Goal: Task Accomplishment & Management: Complete application form

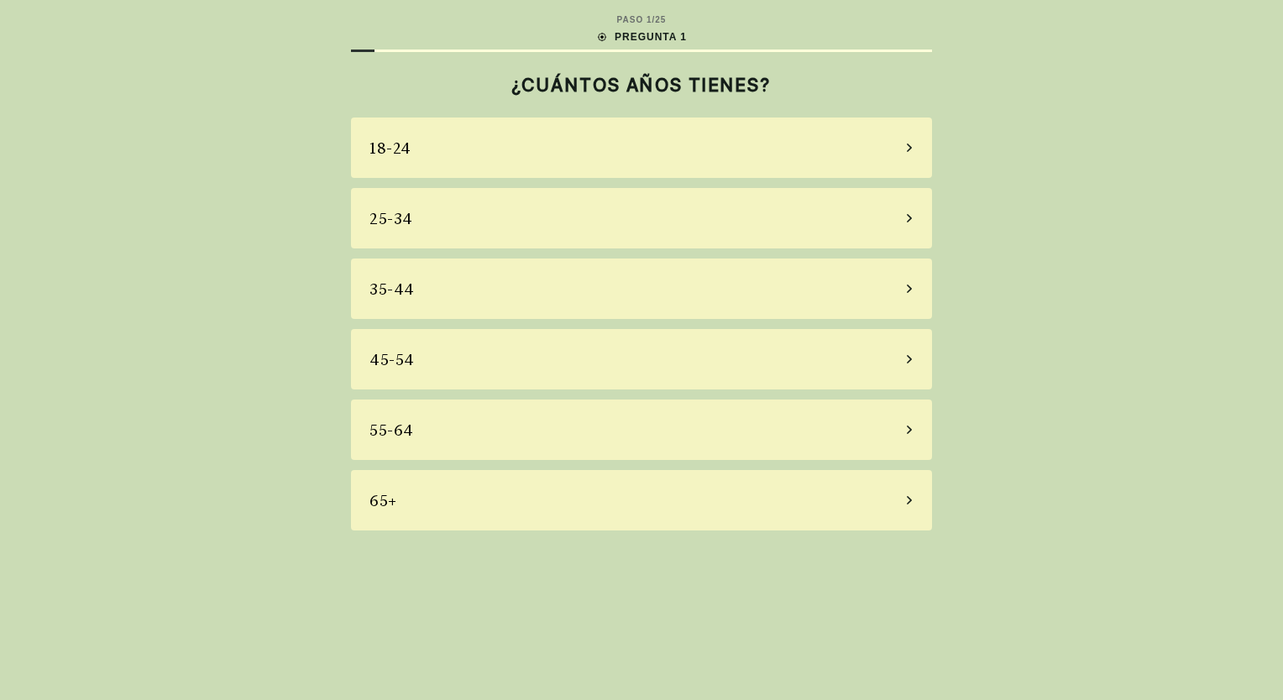
click at [914, 432] on div "55-64" at bounding box center [641, 430] width 581 height 60
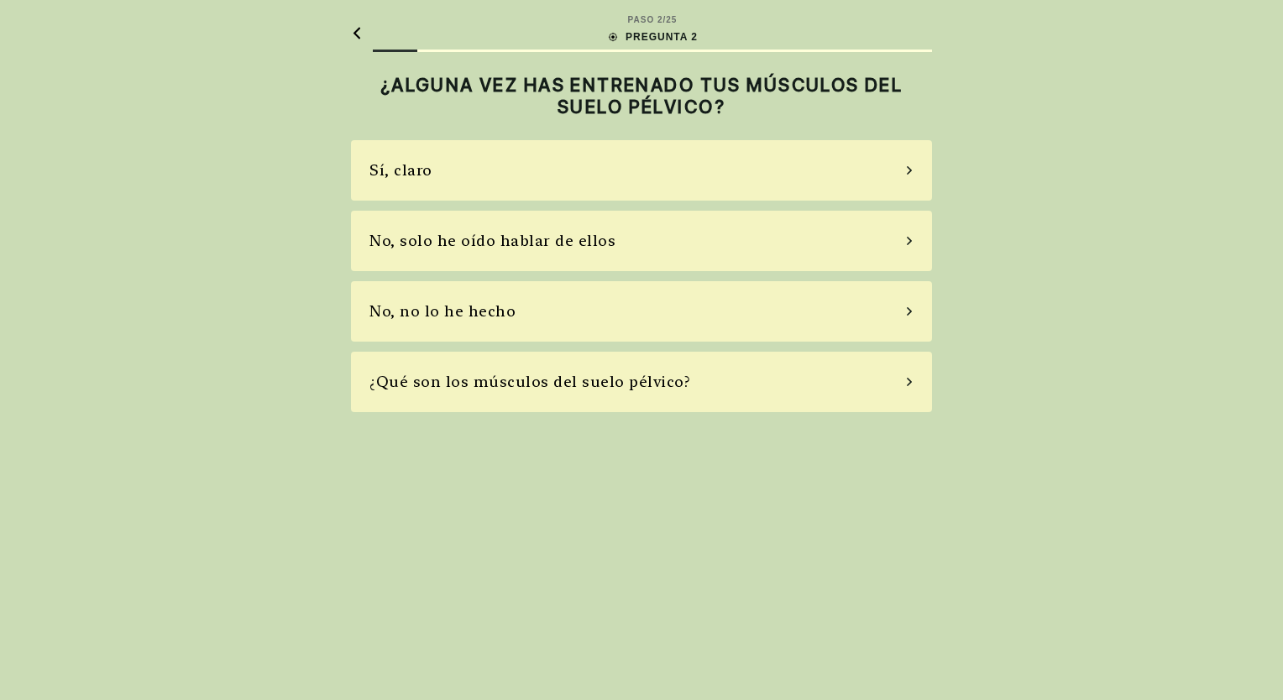
click at [909, 241] on icon at bounding box center [909, 240] width 8 height 15
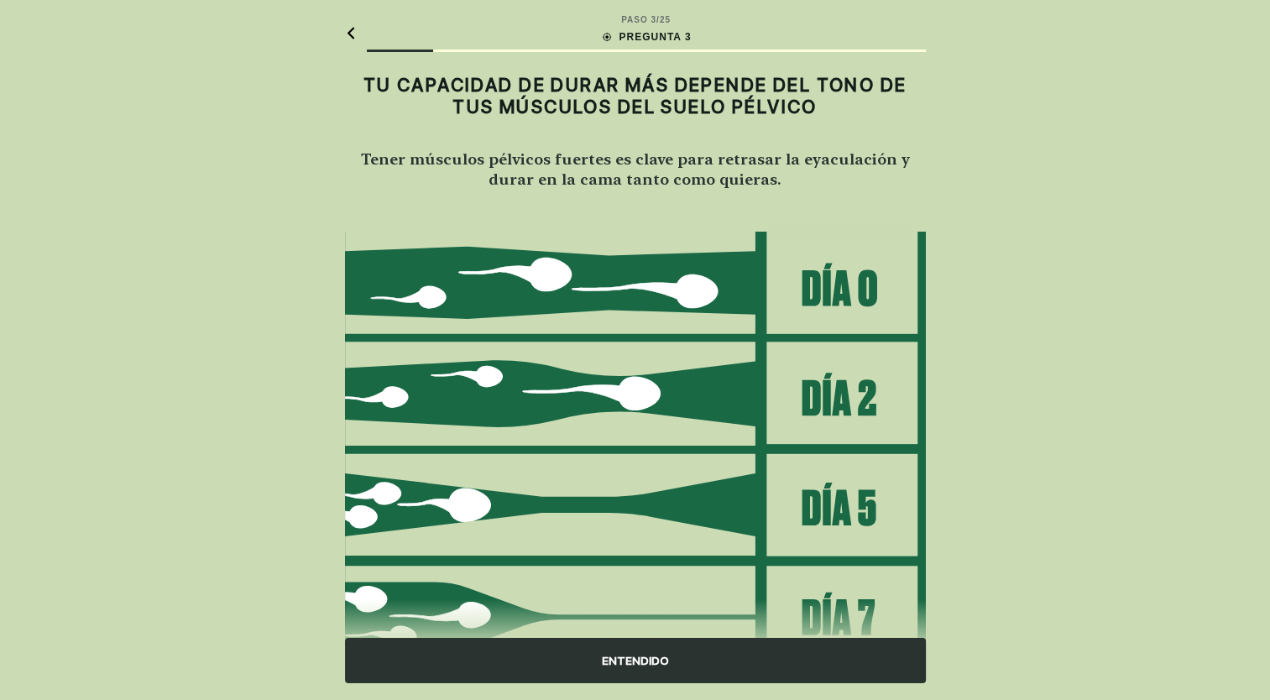
click at [641, 667] on div "ENTENDIDO" at bounding box center [635, 660] width 581 height 45
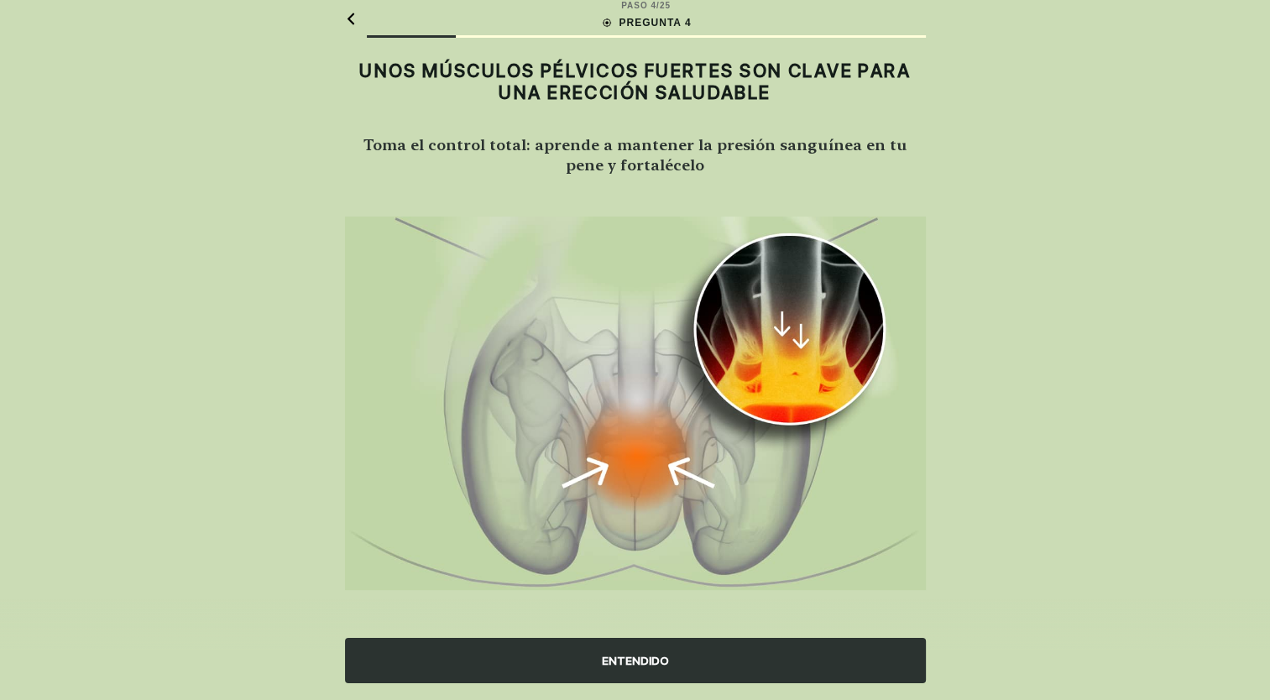
scroll to position [17, 0]
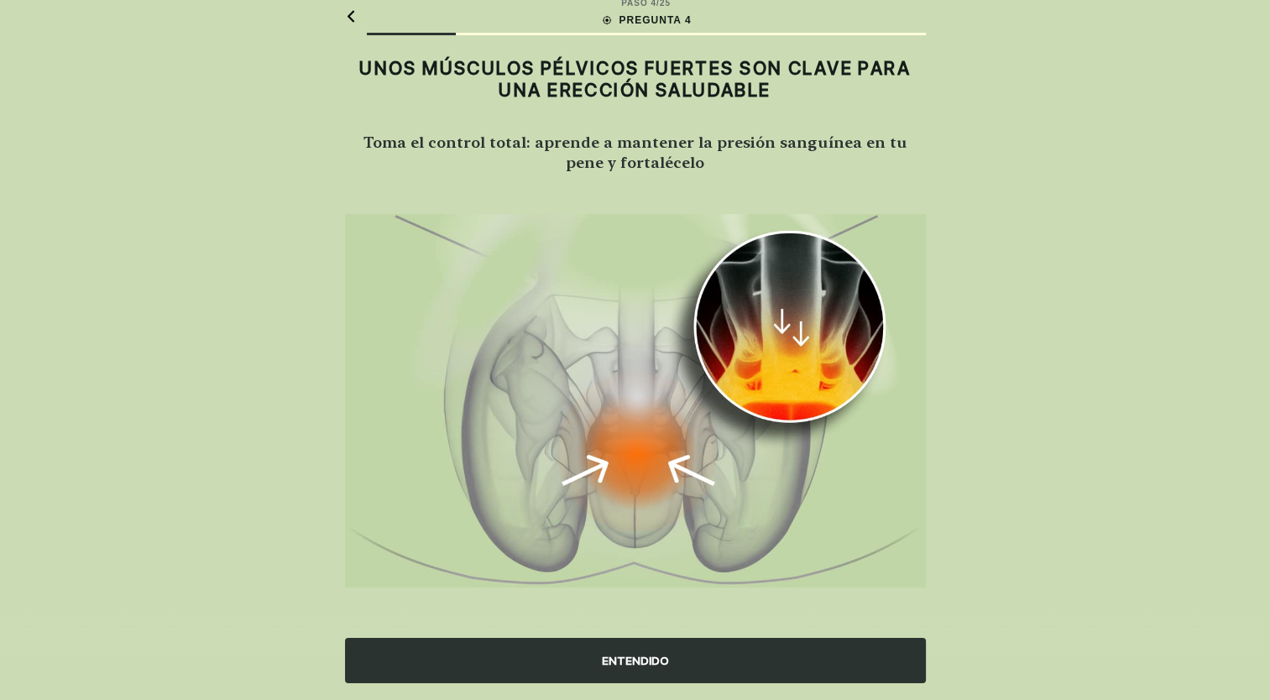
click at [641, 664] on div "ENTENDIDO" at bounding box center [635, 660] width 581 height 45
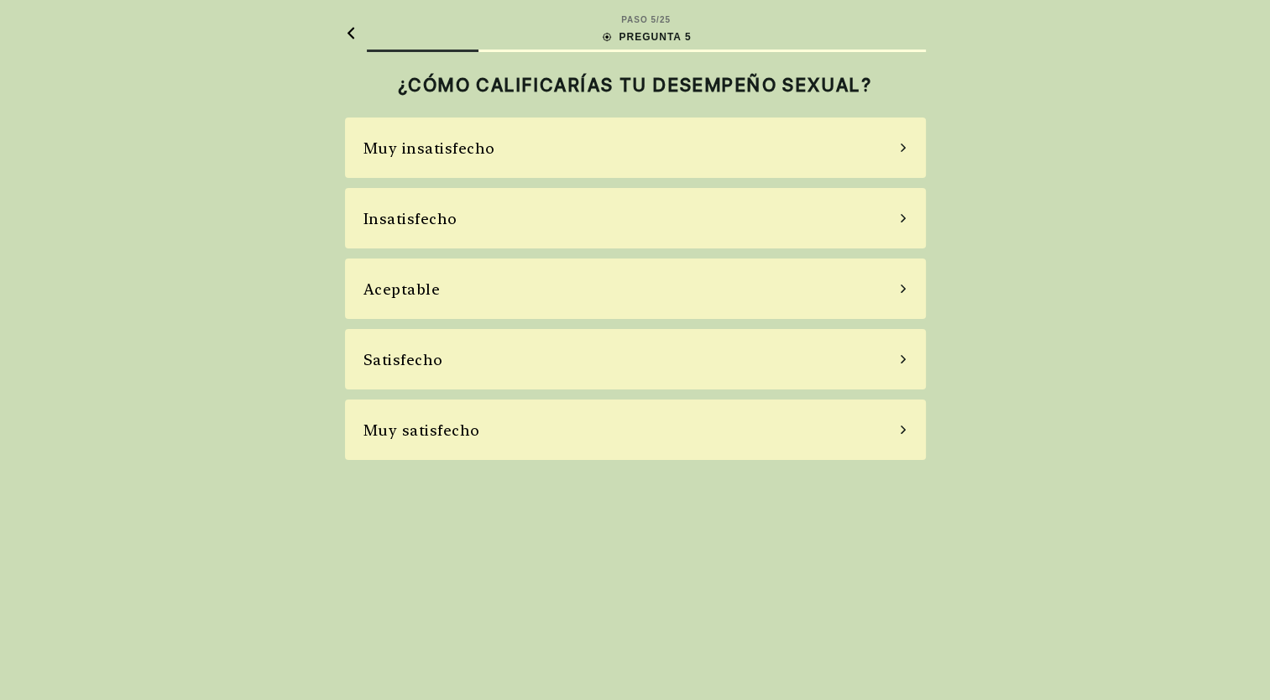
scroll to position [0, 0]
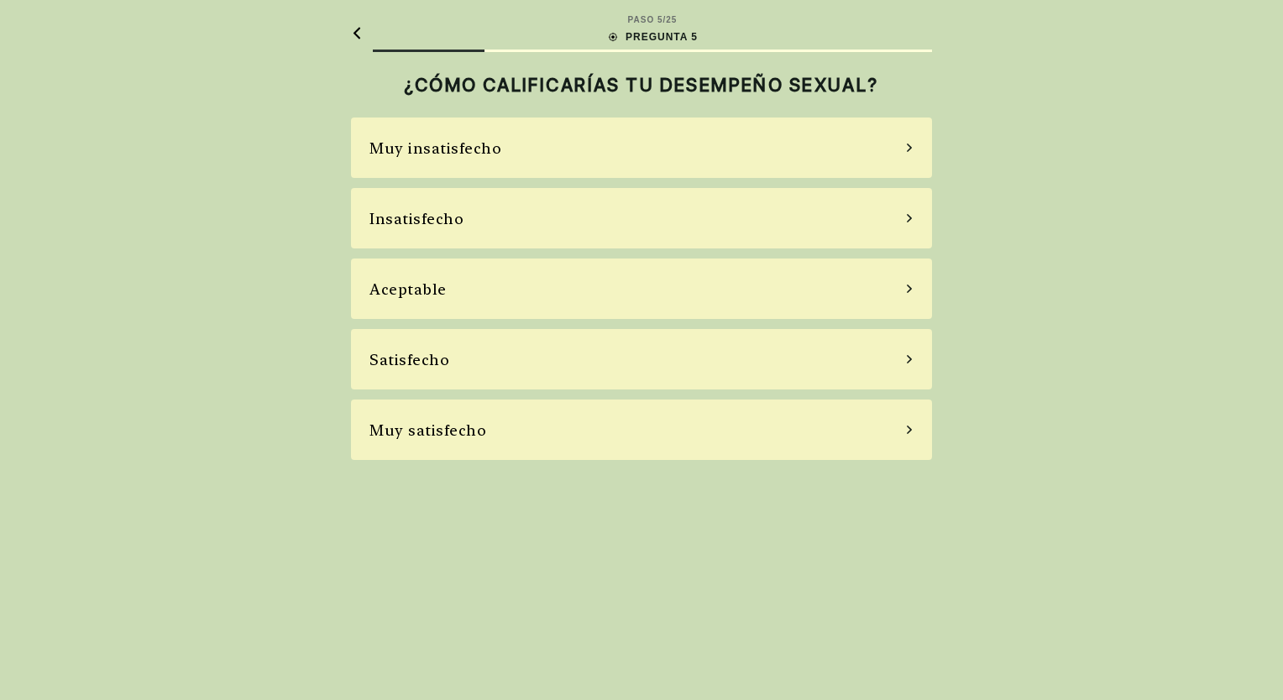
click at [907, 294] on div "Aceptable" at bounding box center [641, 289] width 581 height 60
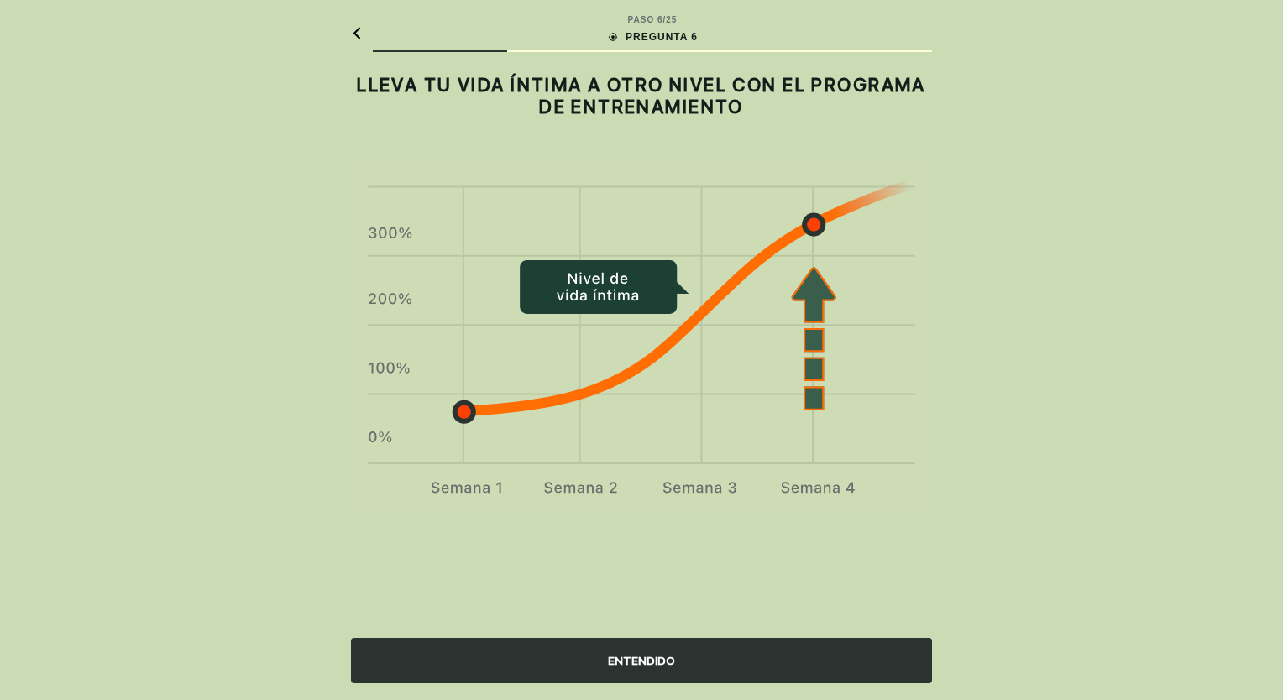
click at [637, 662] on div "ENTENDIDO" at bounding box center [641, 660] width 581 height 45
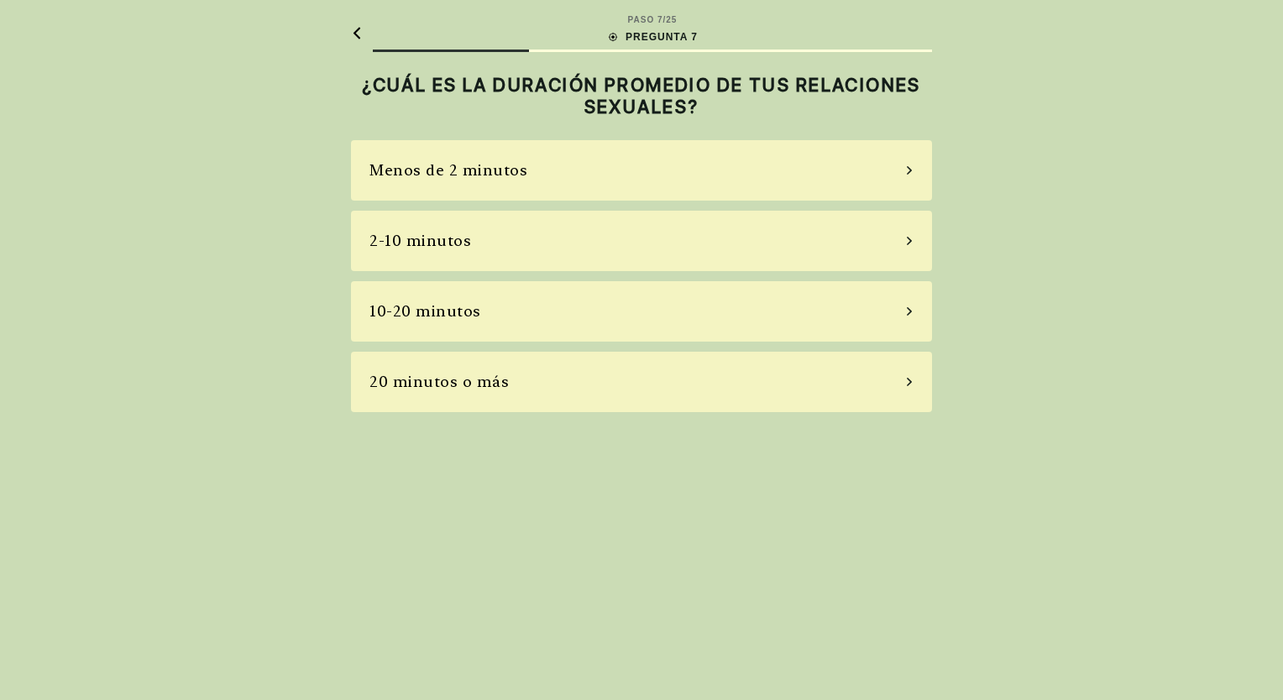
click at [892, 311] on div "10-20 minutos" at bounding box center [641, 311] width 581 height 60
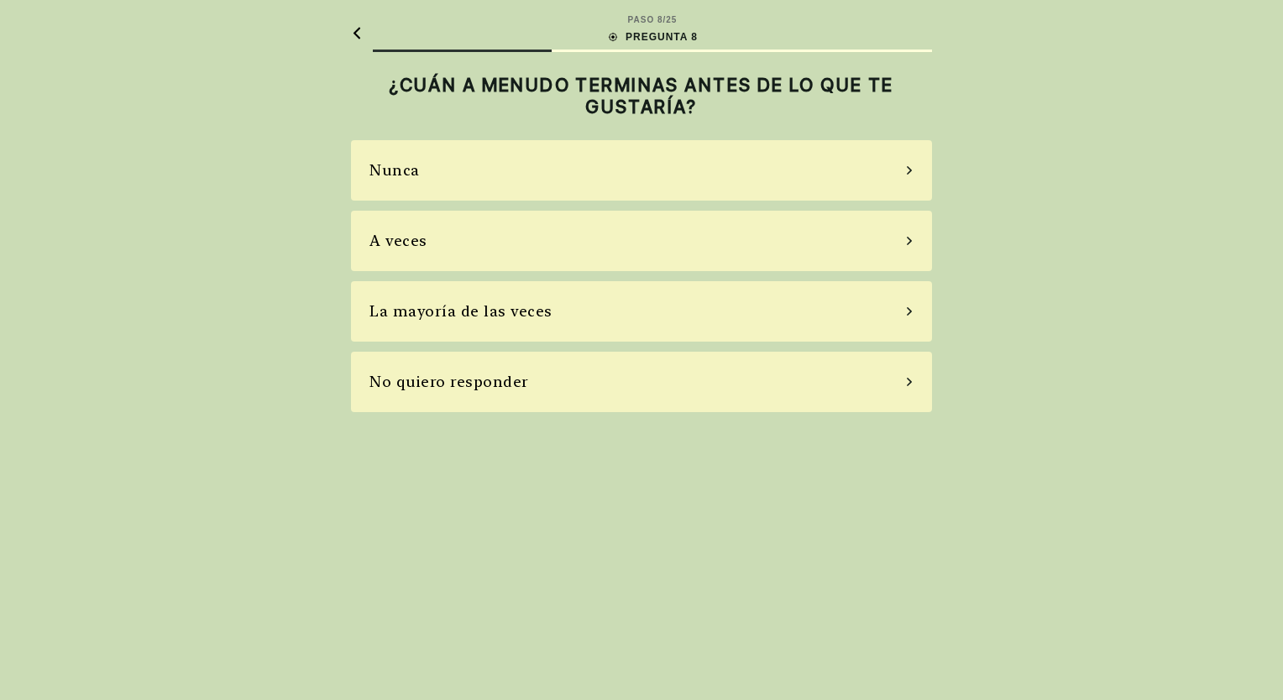
click at [893, 238] on div "A veces" at bounding box center [641, 241] width 581 height 60
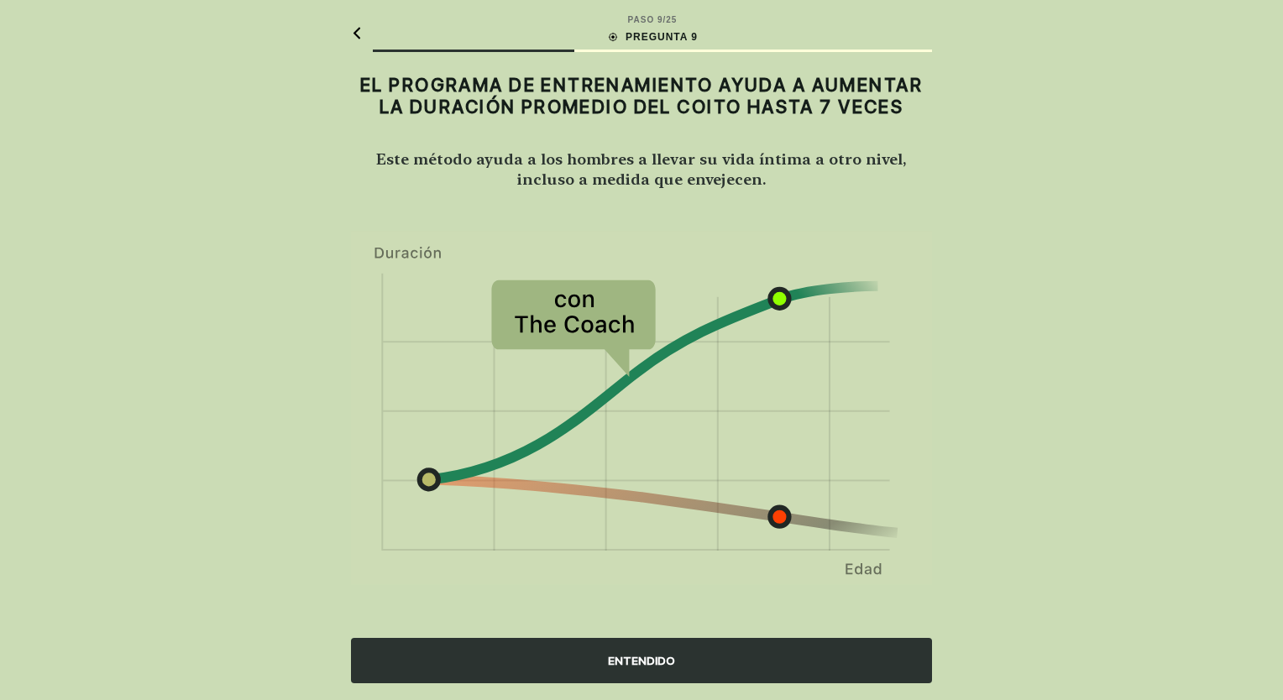
click at [657, 664] on div "ENTENDIDO" at bounding box center [641, 660] width 581 height 45
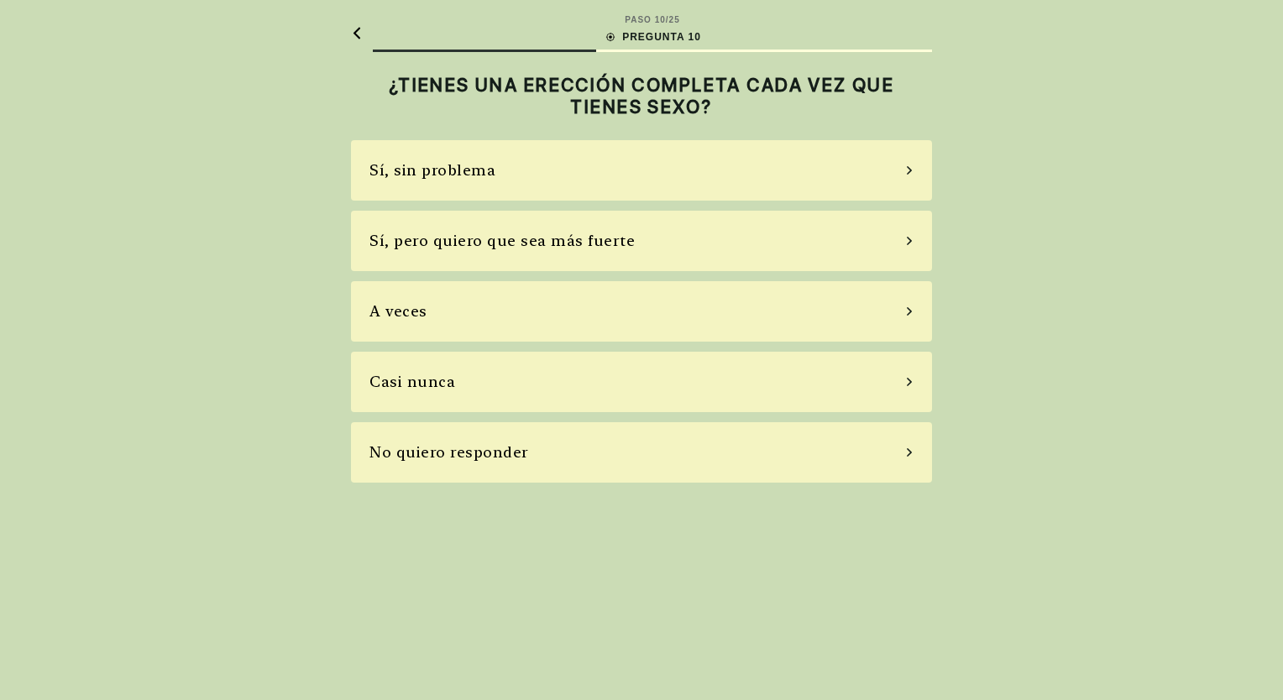
click at [892, 246] on div "Sí, pero quiero que sea más fuerte" at bounding box center [641, 241] width 581 height 60
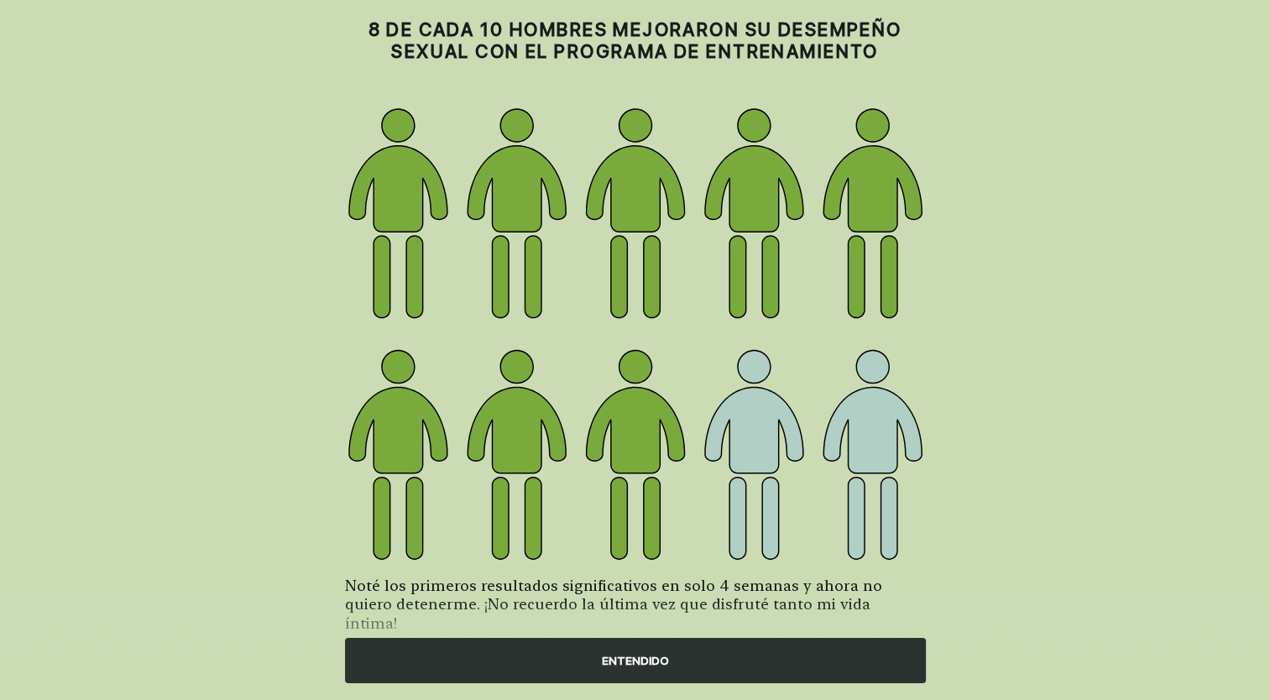
scroll to position [115, 0]
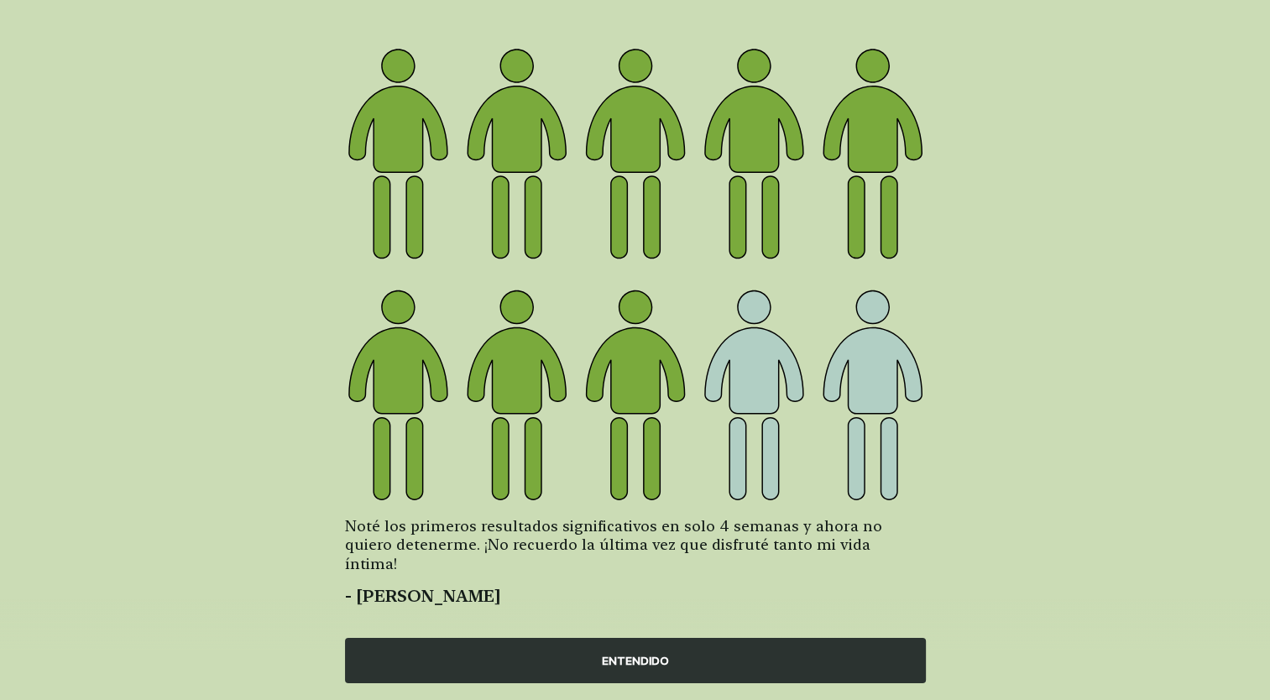
click at [662, 657] on div "ENTENDIDO" at bounding box center [635, 660] width 581 height 45
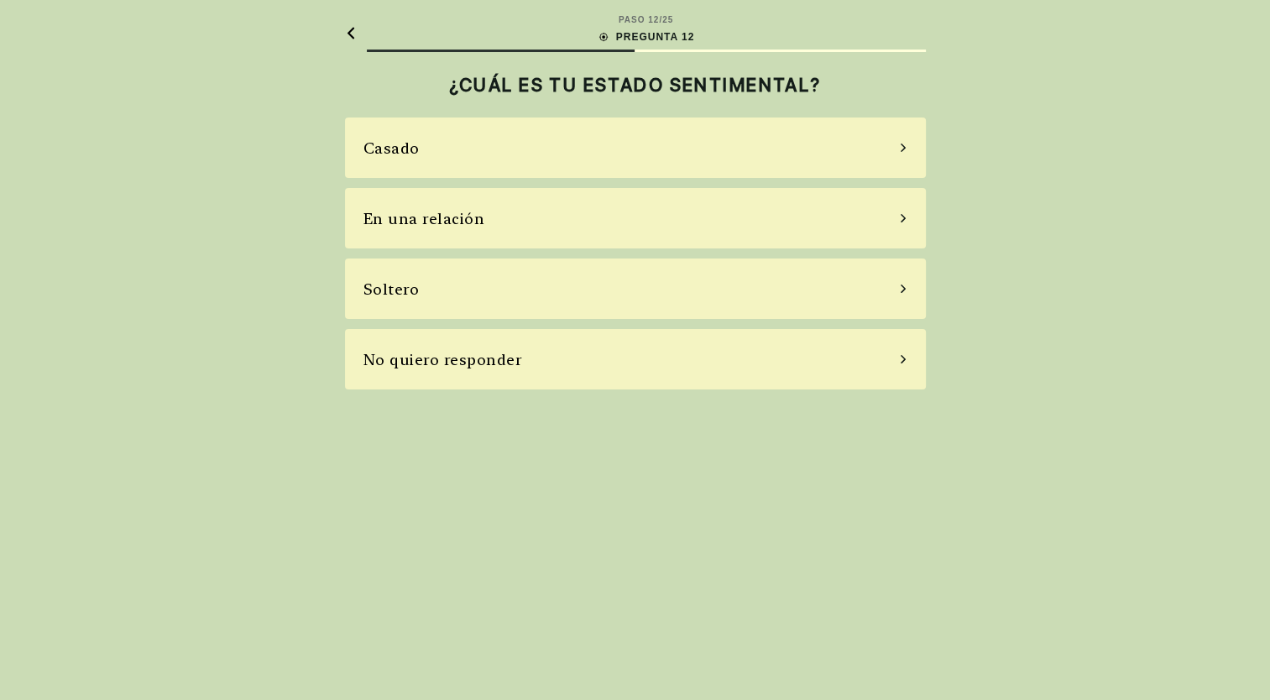
scroll to position [0, 0]
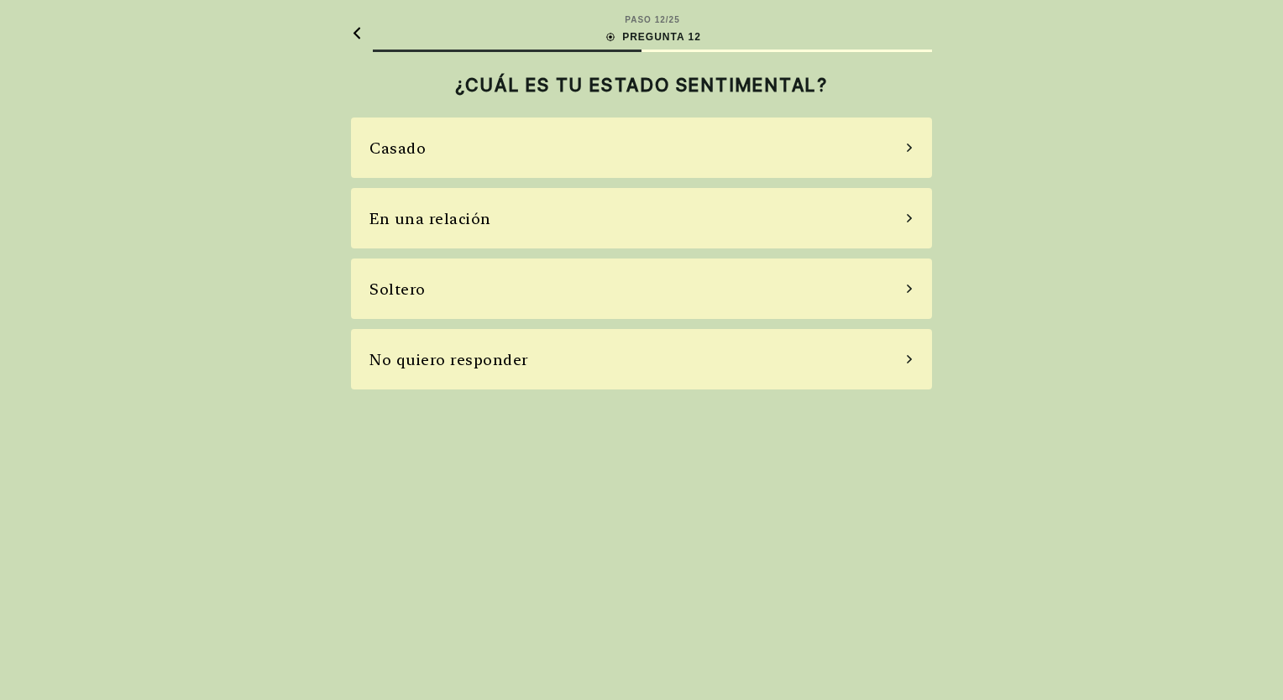
click at [869, 226] on div "En una relación" at bounding box center [641, 218] width 581 height 60
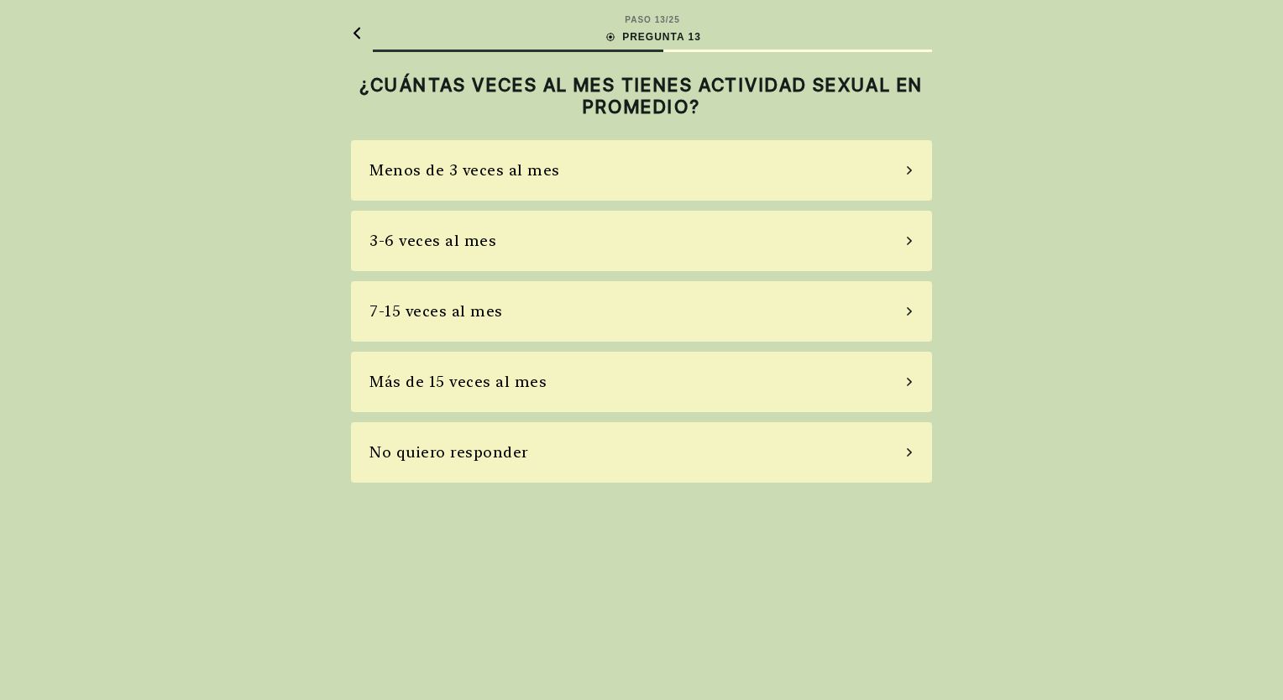
click at [883, 172] on div "Menos de 3 veces al mes" at bounding box center [641, 170] width 581 height 60
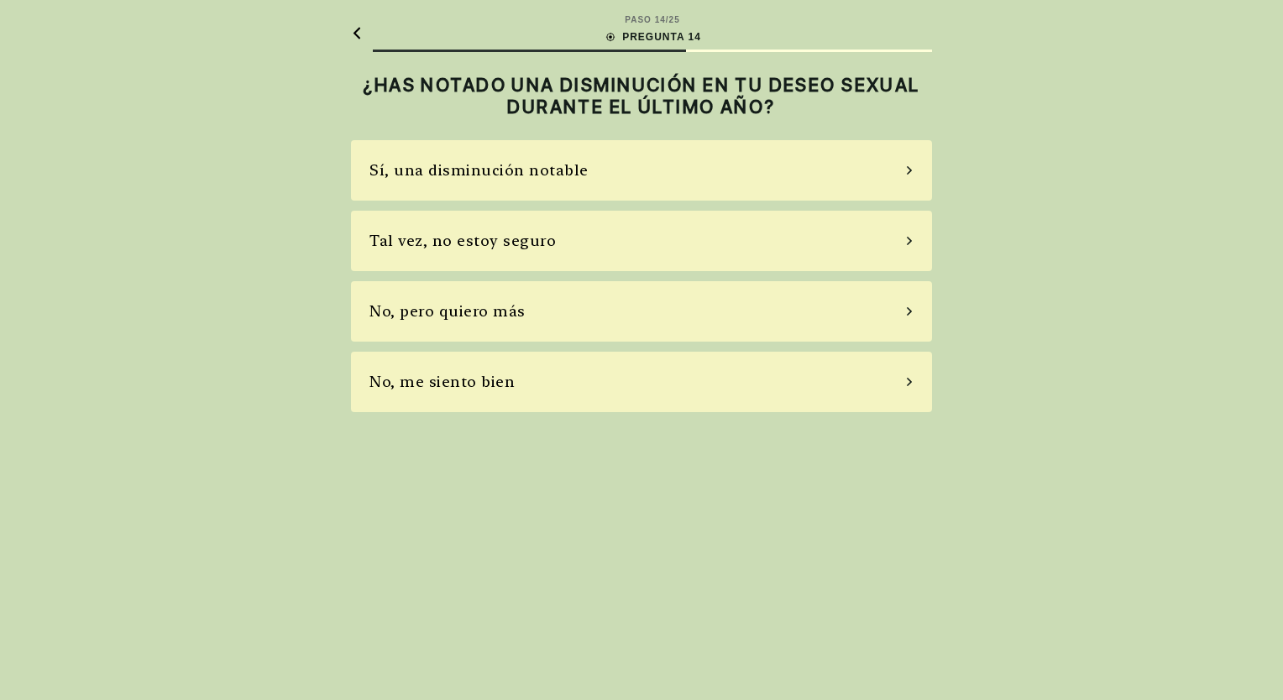
click at [825, 170] on div "Sí, una disminución notable" at bounding box center [641, 170] width 581 height 60
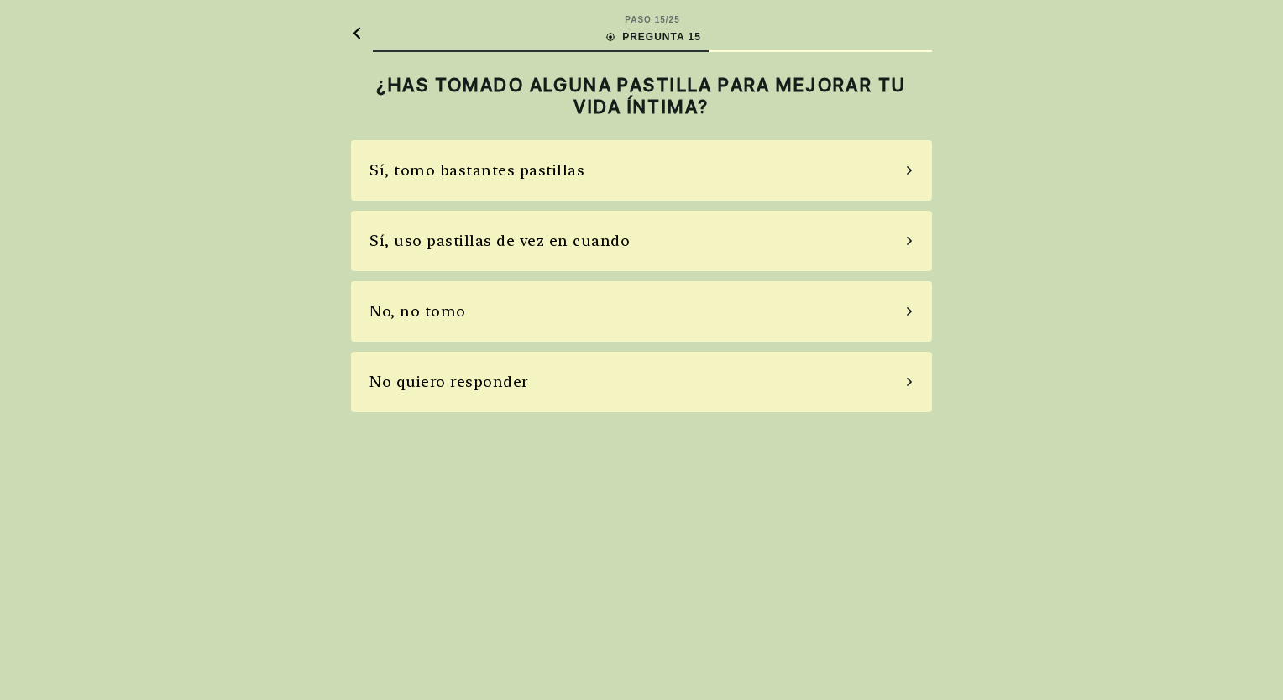
click at [887, 243] on div "Sí, uso pastillas de vez en cuando" at bounding box center [641, 241] width 581 height 60
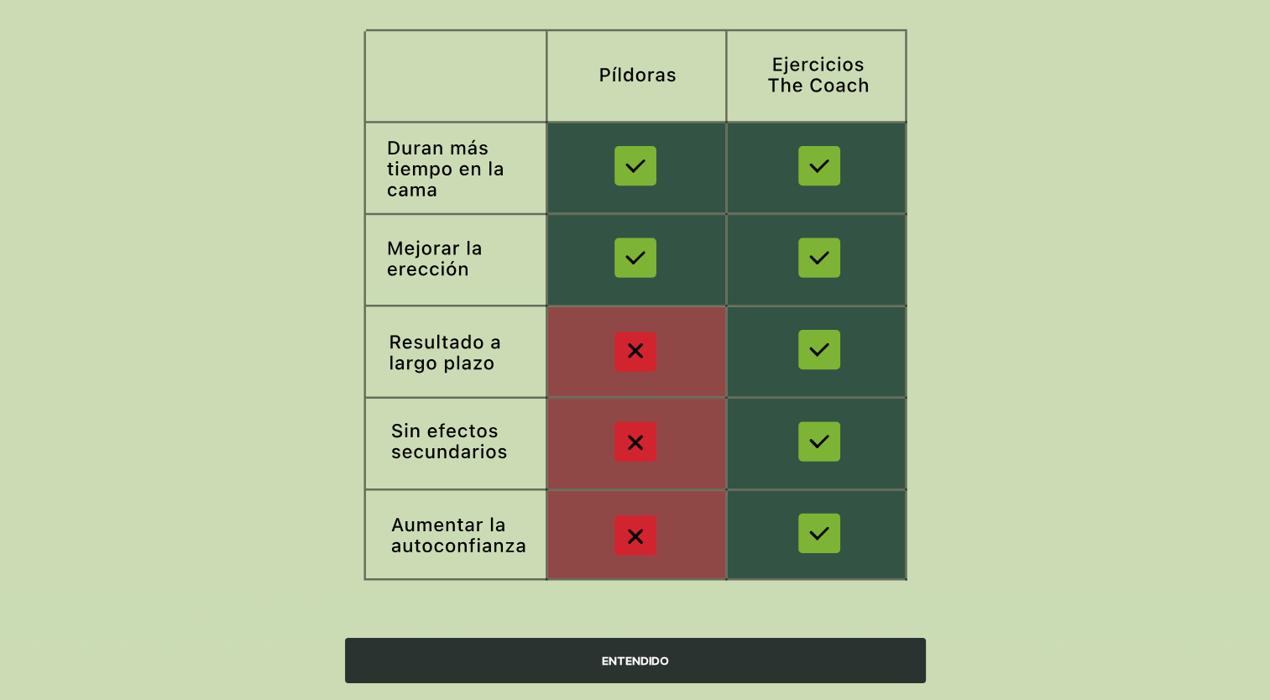
scroll to position [191, 0]
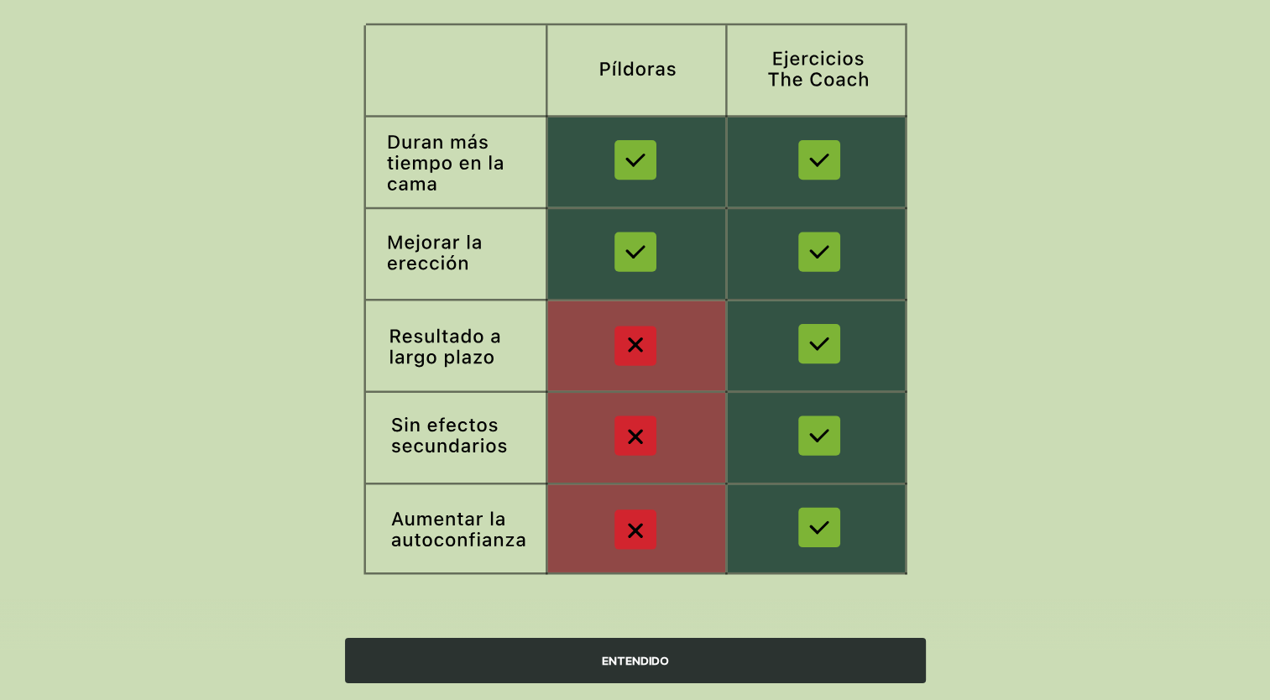
click at [672, 663] on div "ENTENDIDO" at bounding box center [635, 660] width 581 height 45
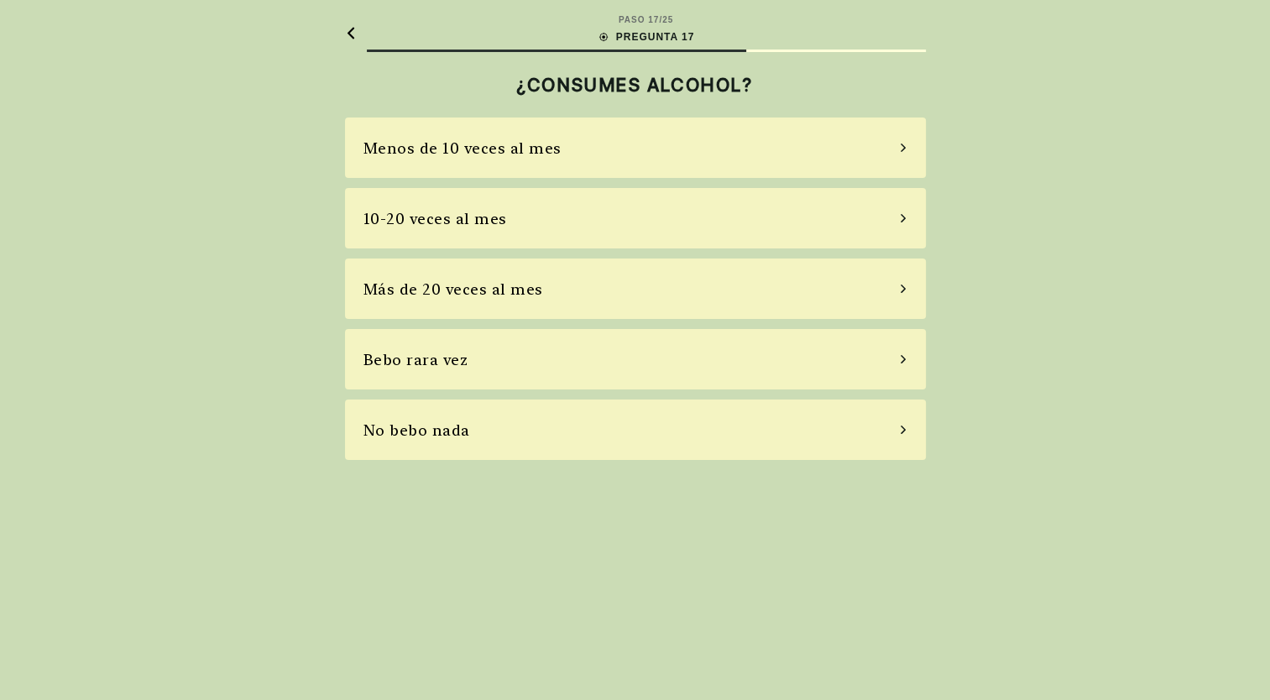
scroll to position [0, 0]
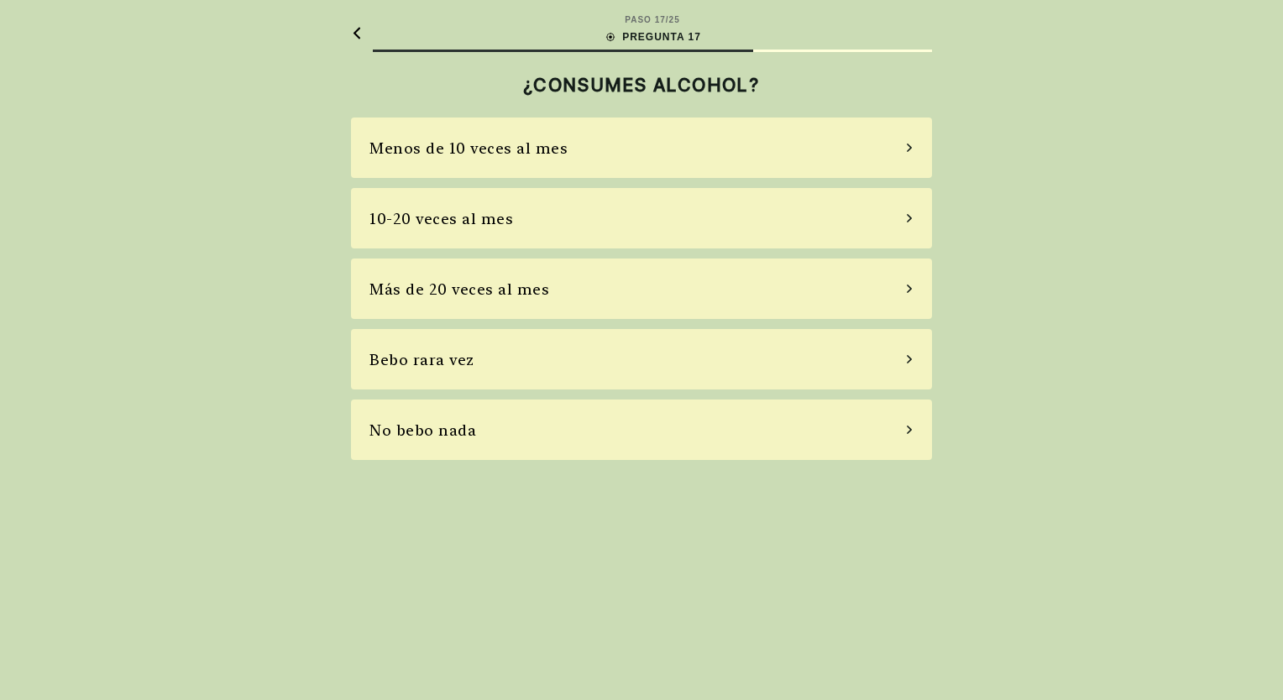
click at [885, 368] on div "Bebo rara vez" at bounding box center [641, 359] width 581 height 60
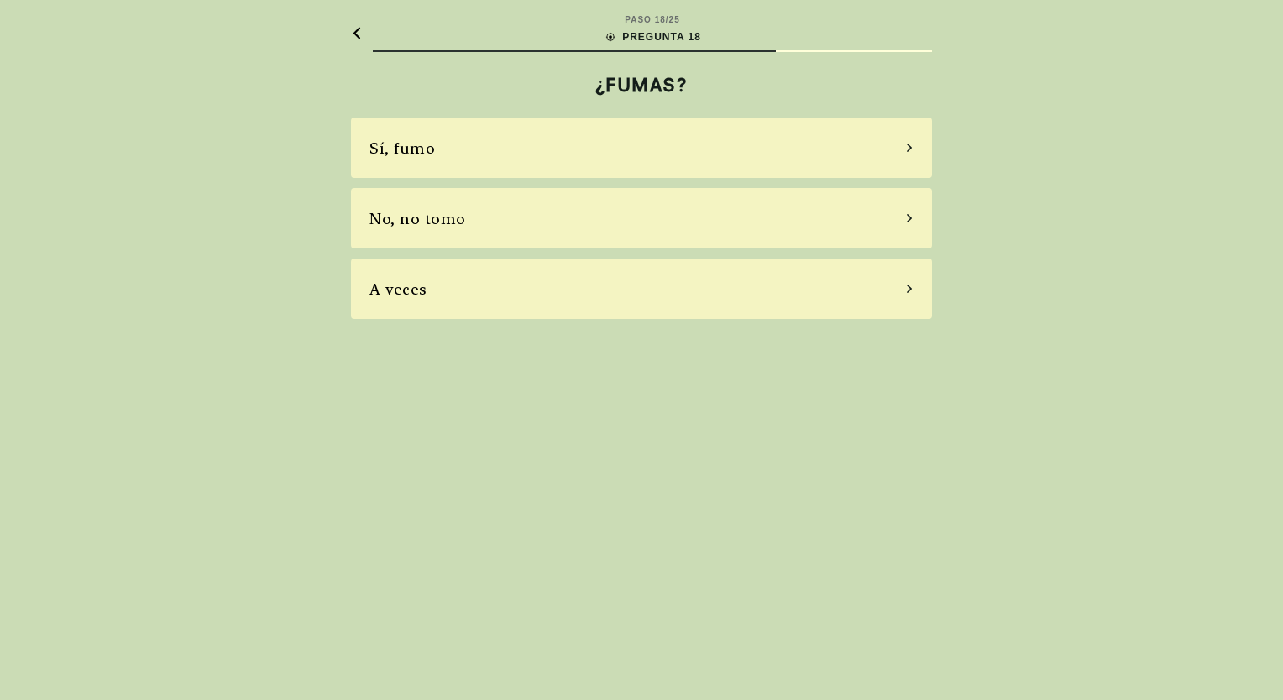
click at [851, 291] on div "A veces" at bounding box center [641, 289] width 581 height 60
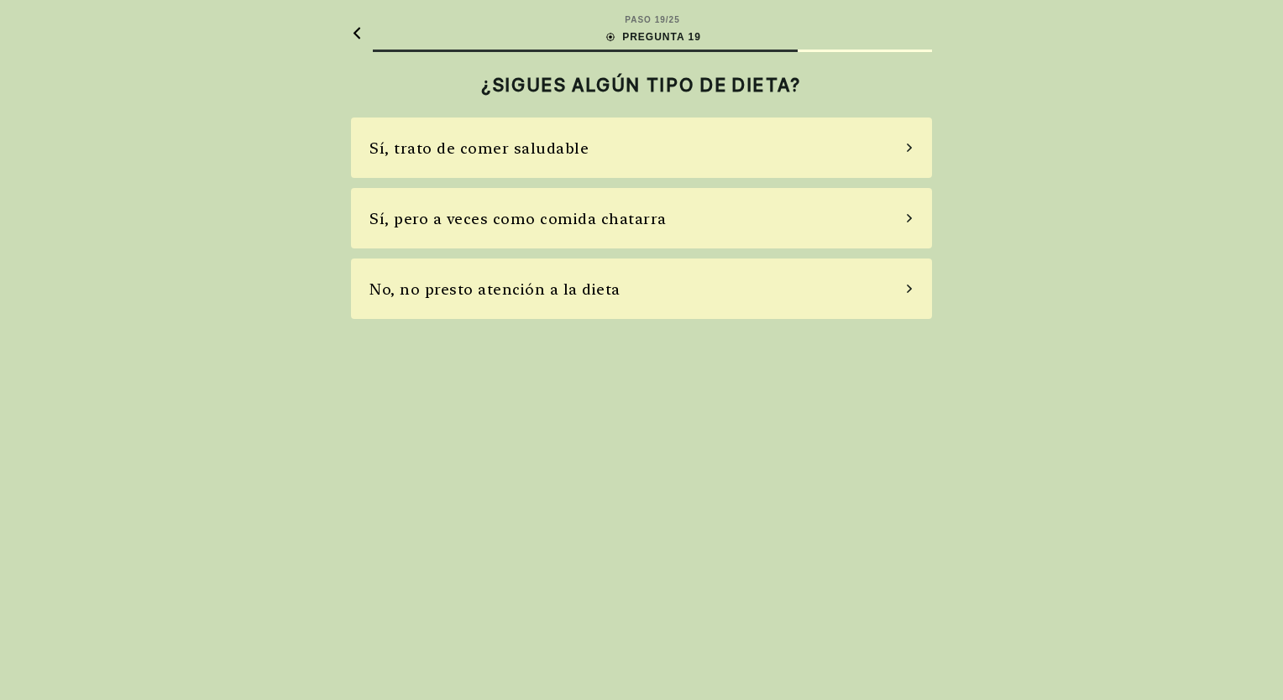
click at [877, 217] on div "Sí, pero a veces como comida chatarra" at bounding box center [641, 218] width 581 height 60
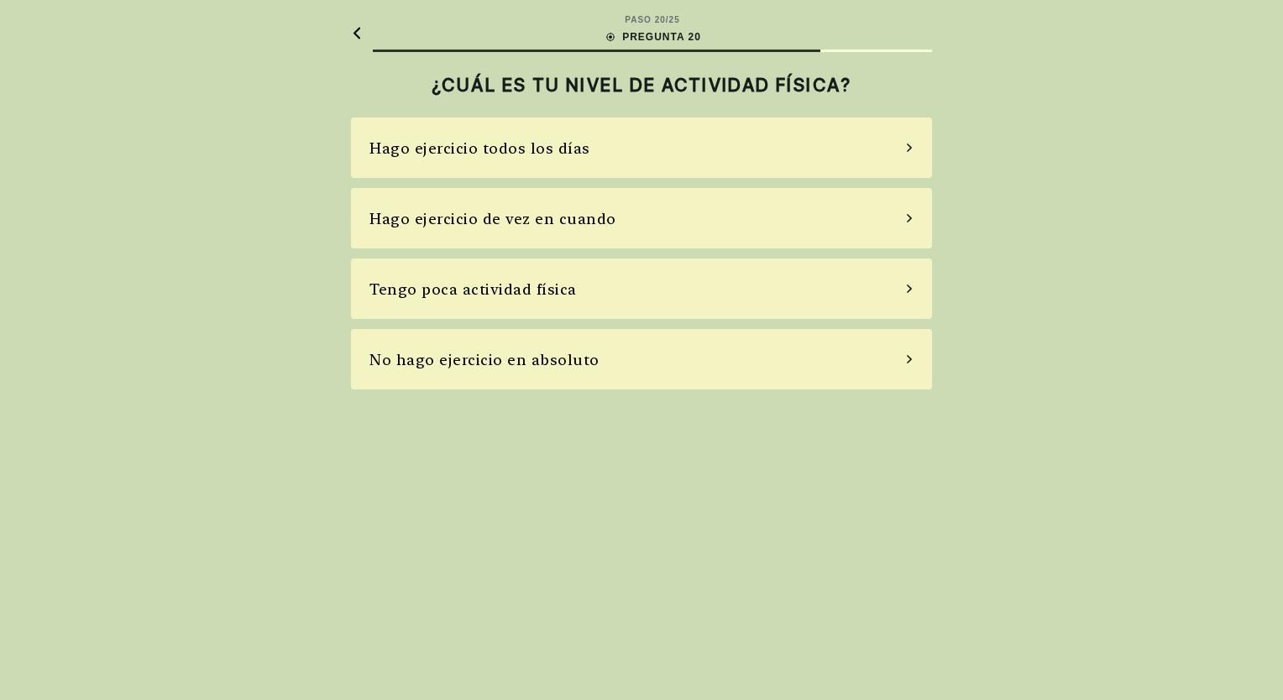
click at [836, 222] on div "Hago ejercicio de vez en cuando" at bounding box center [641, 218] width 581 height 60
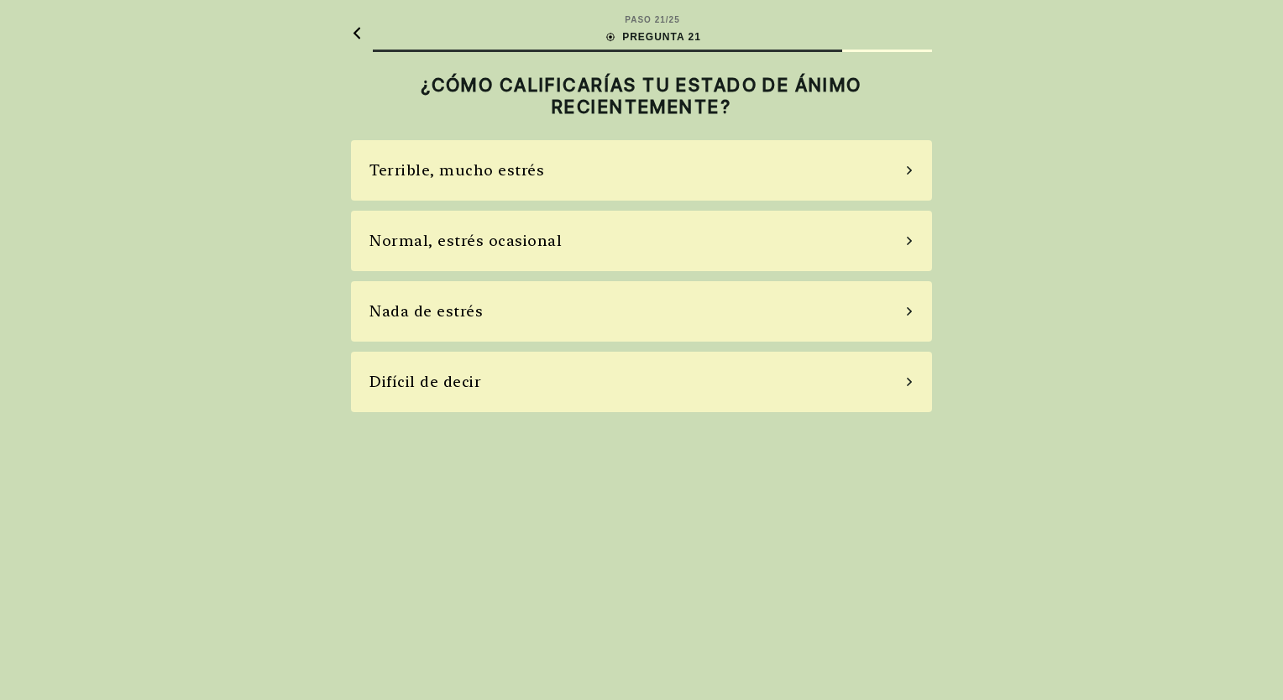
click at [866, 238] on div "Normal, estrés ocasional" at bounding box center [641, 241] width 581 height 60
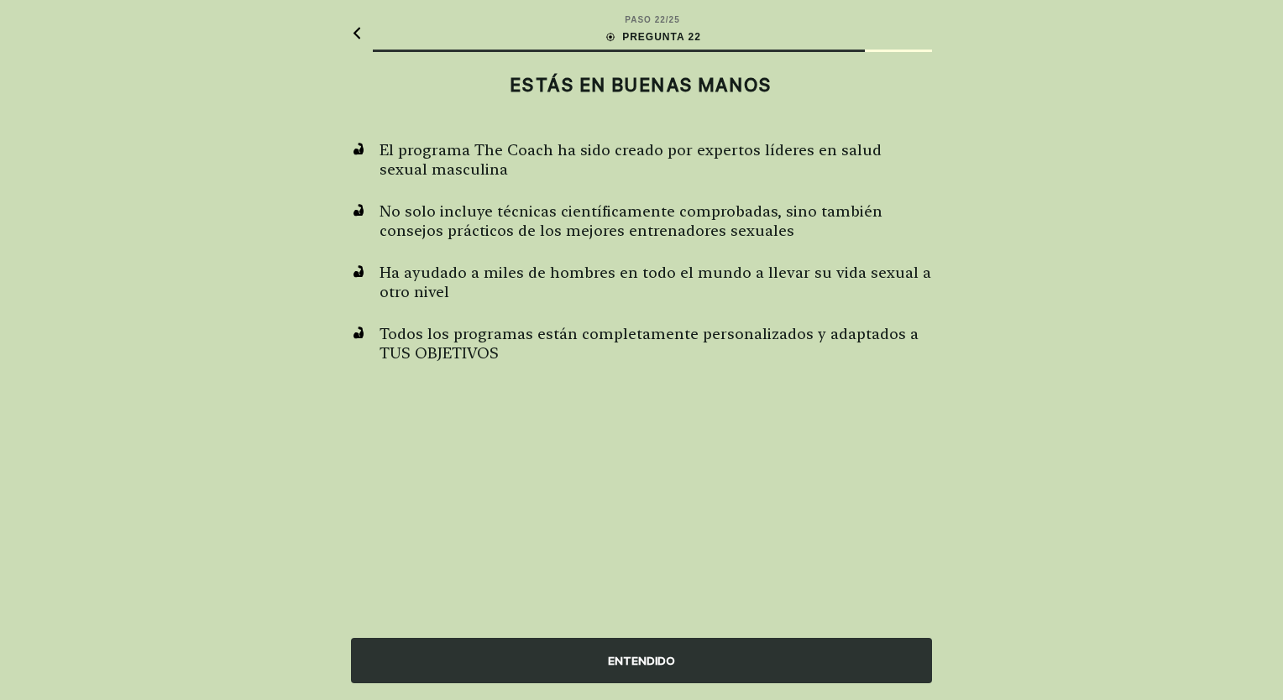
click at [676, 659] on div "ENTENDIDO" at bounding box center [641, 660] width 581 height 45
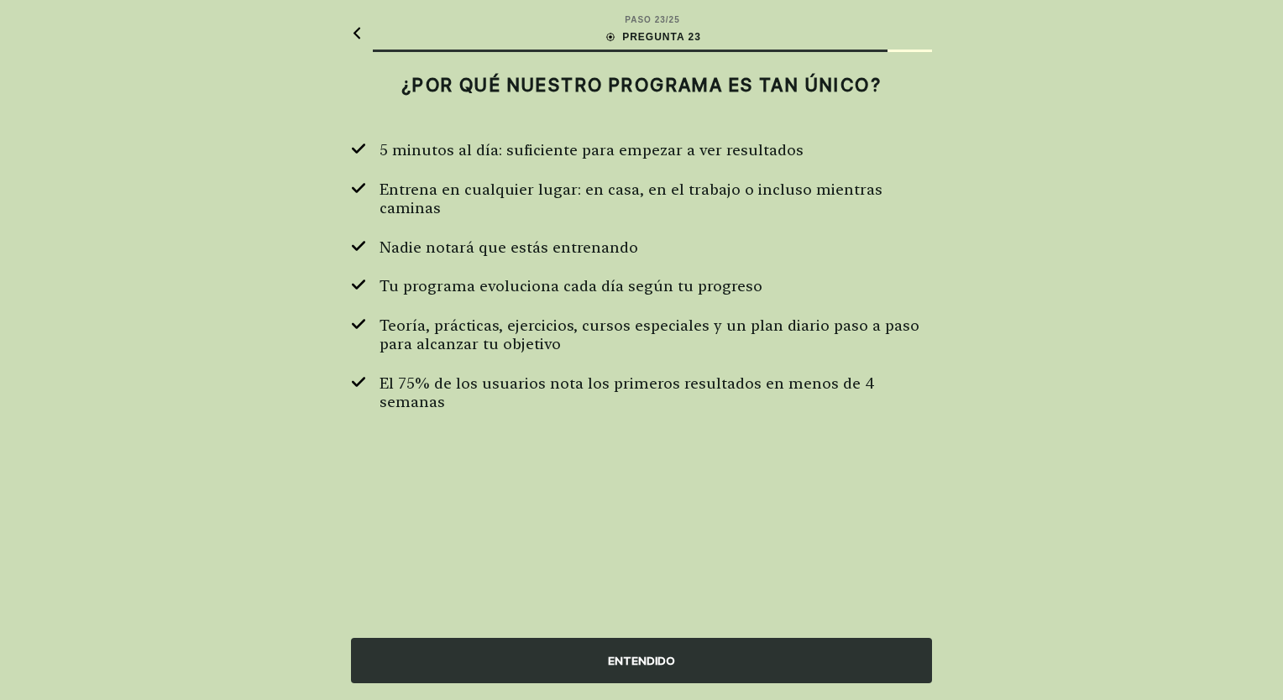
click at [675, 662] on div "ENTENDIDO" at bounding box center [641, 660] width 581 height 45
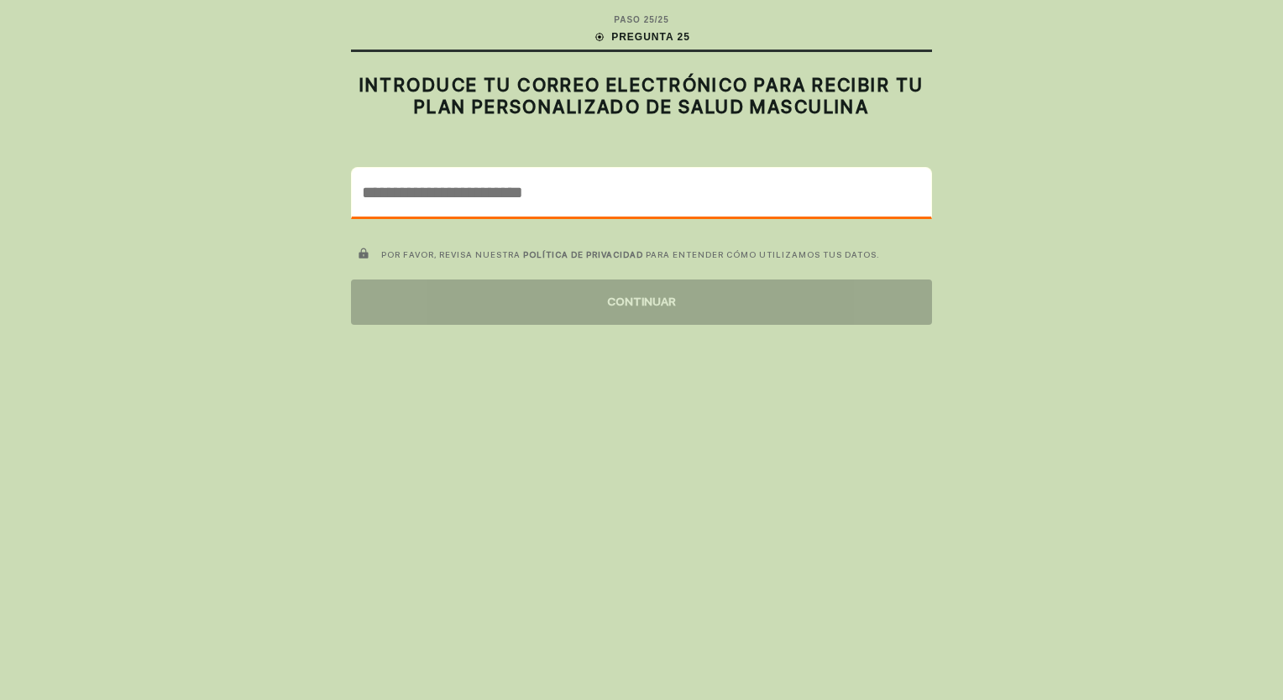
click at [460, 188] on input "email" at bounding box center [641, 192] width 579 height 49
type input "**********"
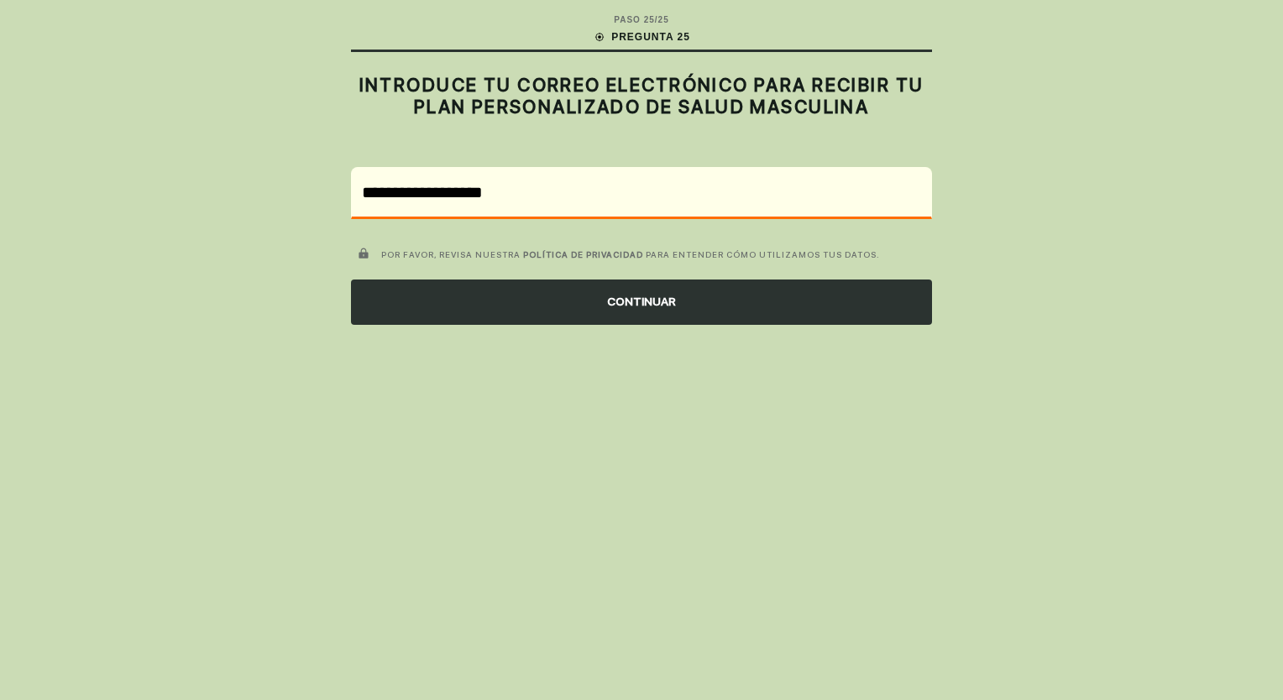
click at [641, 306] on div "CONTINUAR" at bounding box center [641, 302] width 581 height 45
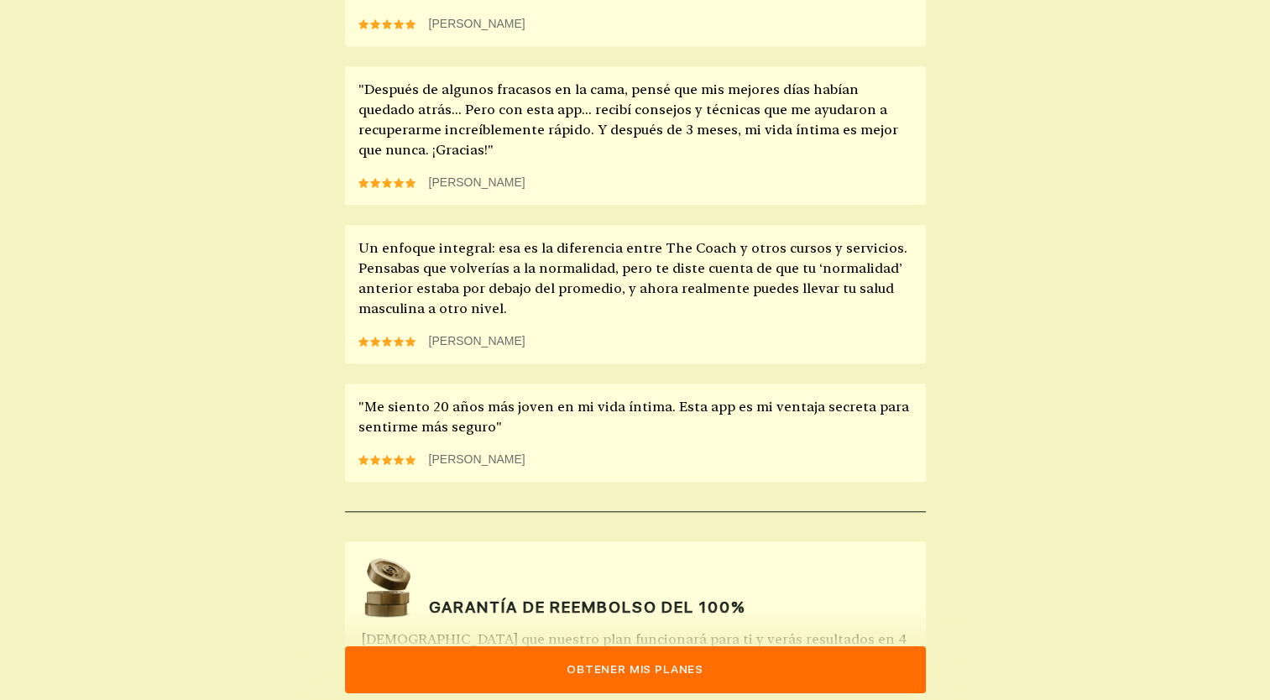
scroll to position [1502, 0]
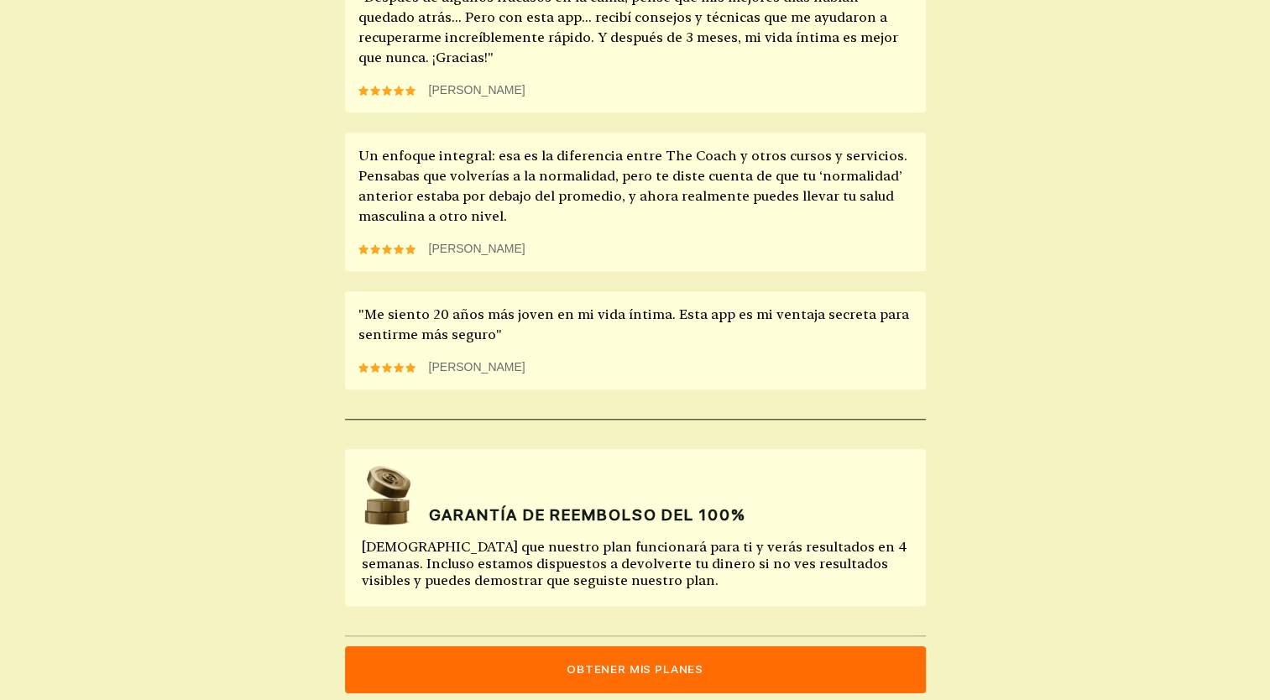
click at [642, 662] on button "Obtener mis planes" at bounding box center [635, 670] width 581 height 47
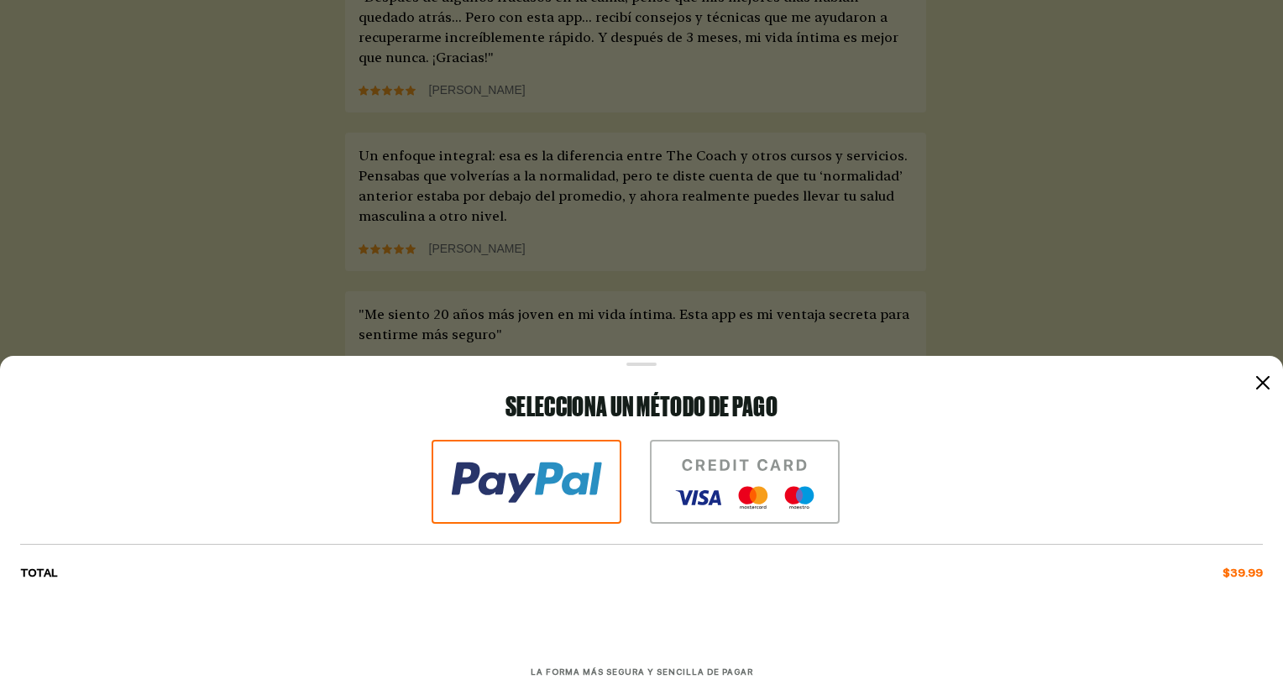
click at [1264, 387] on icon at bounding box center [1262, 382] width 13 height 13
